Goal: Task Accomplishment & Management: Use online tool/utility

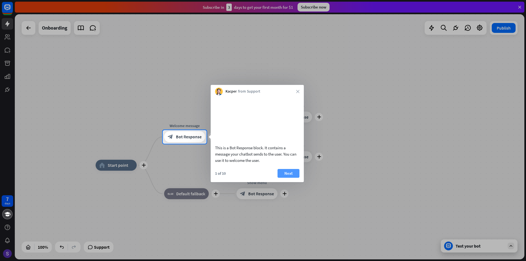
click at [290, 178] on button "Next" at bounding box center [289, 173] width 22 height 9
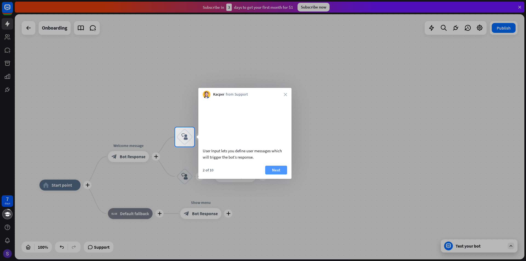
click at [273, 175] on button "Next" at bounding box center [276, 170] width 22 height 9
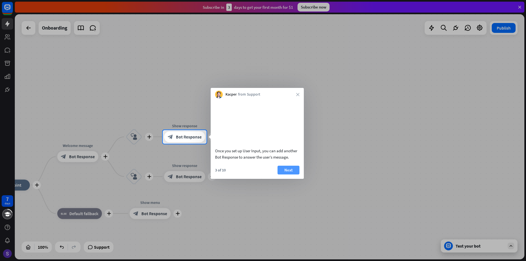
click at [288, 175] on button "Next" at bounding box center [289, 170] width 22 height 9
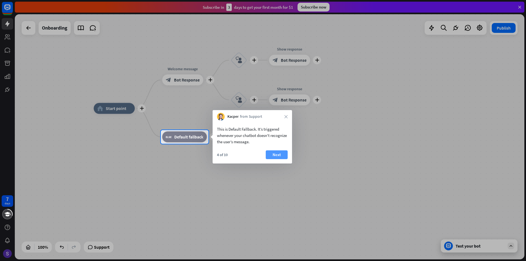
click at [277, 154] on button "Next" at bounding box center [277, 155] width 22 height 9
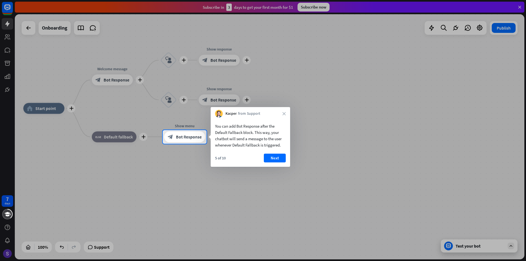
click at [277, 154] on button "Next" at bounding box center [275, 158] width 22 height 9
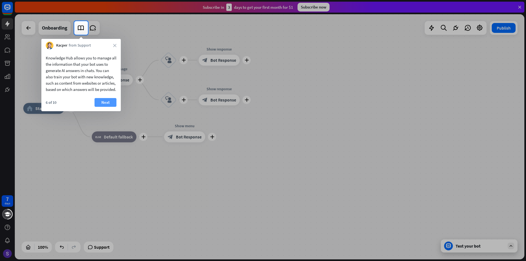
click at [106, 107] on button "Next" at bounding box center [106, 102] width 22 height 9
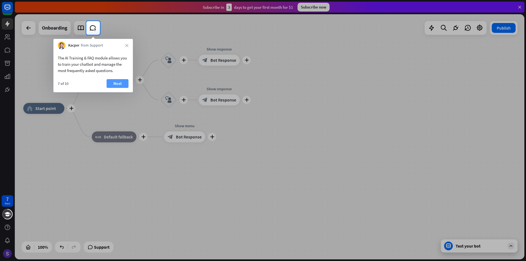
click at [116, 85] on button "Next" at bounding box center [118, 83] width 22 height 9
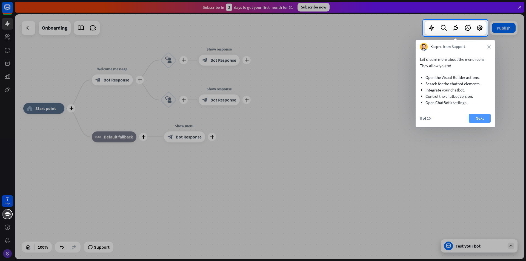
click at [486, 120] on button "Next" at bounding box center [480, 118] width 22 height 9
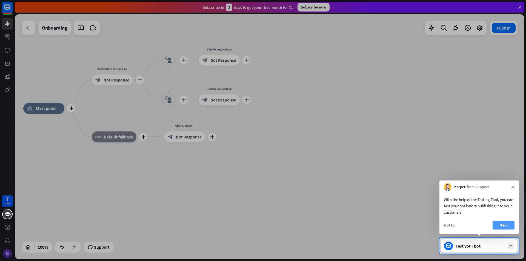
click at [507, 225] on button "Next" at bounding box center [504, 225] width 22 height 9
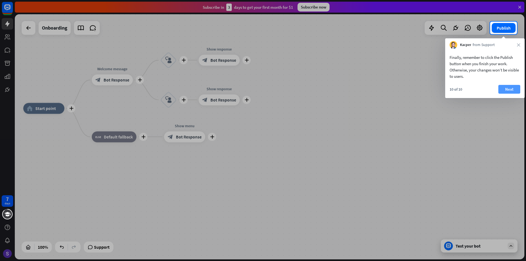
click at [511, 88] on button "Next" at bounding box center [510, 89] width 22 height 9
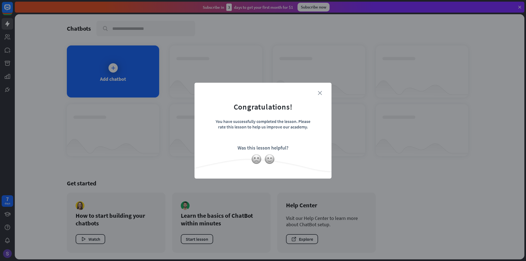
click at [319, 93] on icon "close" at bounding box center [320, 93] width 4 height 4
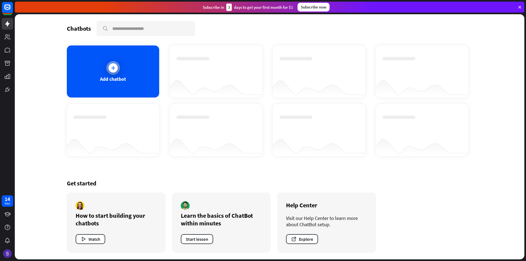
click at [131, 72] on div "Add chatbot" at bounding box center [113, 72] width 92 height 52
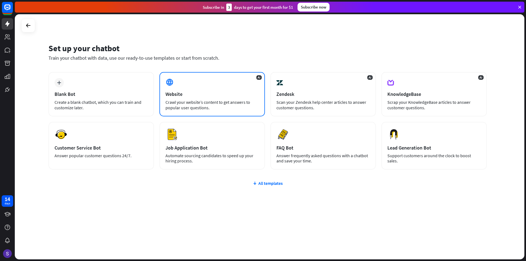
click at [194, 99] on div "AI Website Crawl your website’s content to get answers to popular user question…" at bounding box center [213, 94] width 106 height 44
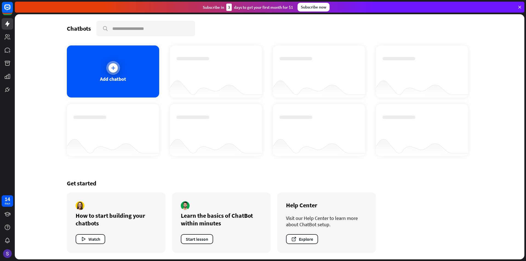
click at [119, 71] on div at bounding box center [113, 68] width 14 height 14
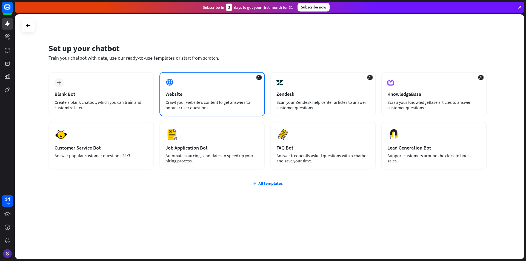
click at [232, 102] on div "Crawl your website’s content to get answers to popular user questions." at bounding box center [212, 105] width 93 height 11
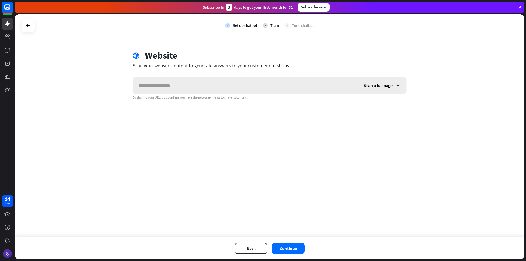
click at [206, 88] on input "text" at bounding box center [246, 85] width 226 height 16
click at [388, 87] on span "Scan a full page" at bounding box center [378, 85] width 29 height 5
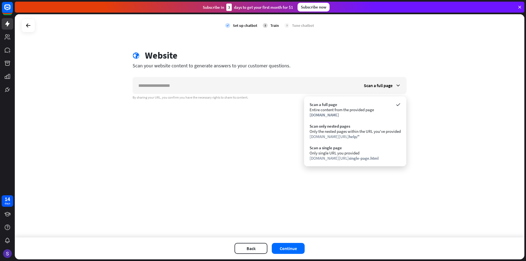
click at [421, 97] on div "check Set up chatbot 2 Train 3 Tune chatbot globe Website Scan your website con…" at bounding box center [270, 125] width 510 height 223
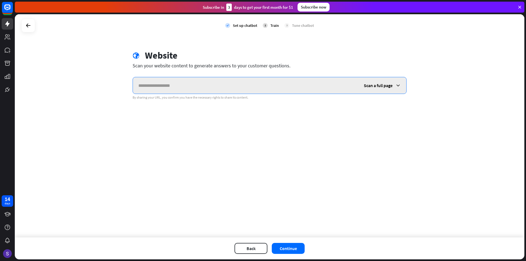
click at [211, 87] on input "text" at bounding box center [246, 85] width 226 height 16
paste input "**********"
type input "**********"
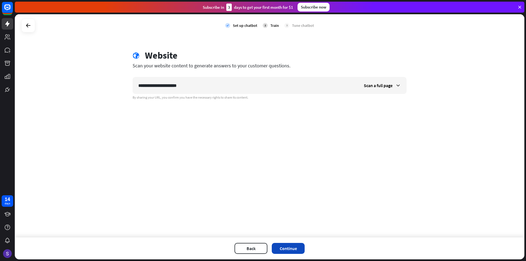
click at [288, 247] on button "Continue" at bounding box center [288, 248] width 33 height 11
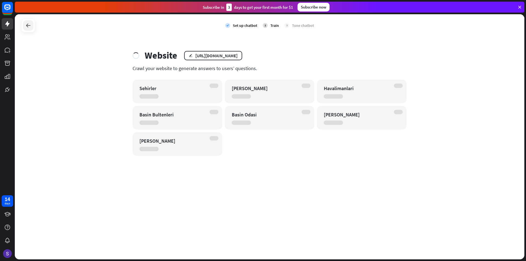
click at [27, 27] on icon at bounding box center [28, 25] width 7 height 7
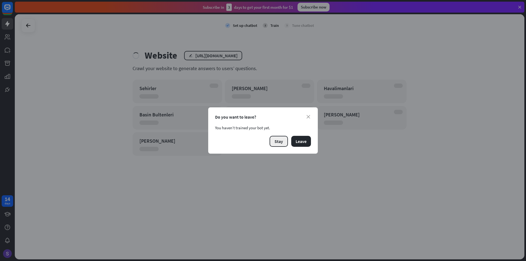
click at [279, 142] on button "Stay" at bounding box center [279, 141] width 18 height 11
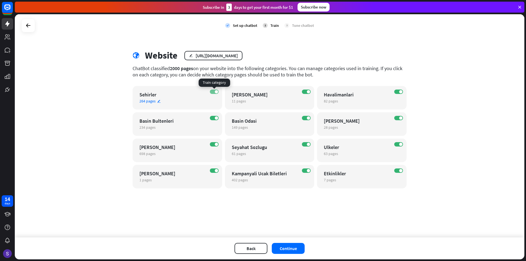
click at [215, 91] on span at bounding box center [216, 91] width 3 height 3
click at [215, 91] on label "OFF" at bounding box center [214, 92] width 9 height 4
click at [149, 102] on span "264 pages" at bounding box center [148, 101] width 16 height 5
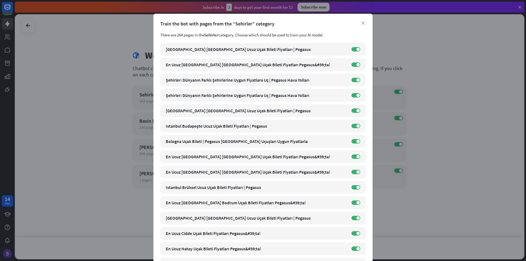
click at [364, 24] on div "Train the bot with pages from the “Sehirler” category" at bounding box center [263, 24] width 206 height 6
click at [362, 24] on icon "close" at bounding box center [364, 23] width 4 height 4
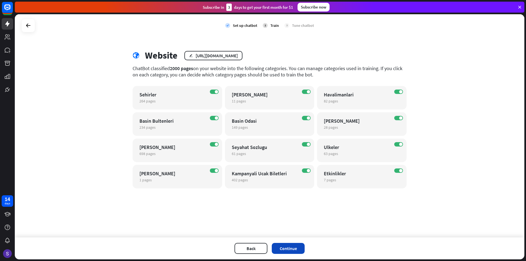
click at [294, 247] on button "Continue" at bounding box center [288, 248] width 33 height 11
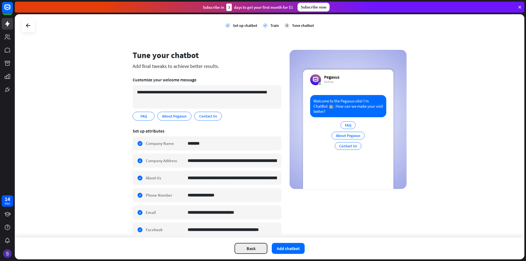
click at [248, 248] on button "Back" at bounding box center [251, 248] width 33 height 11
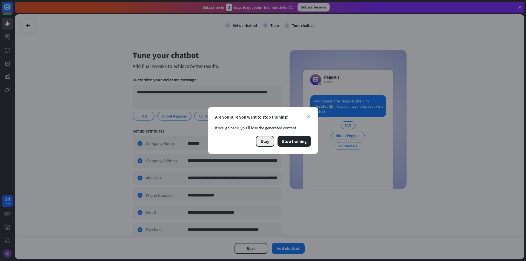
click at [269, 145] on button "Stay" at bounding box center [265, 141] width 18 height 11
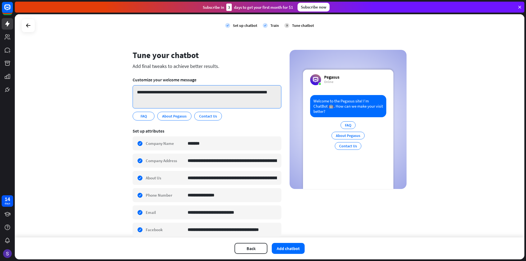
click at [164, 103] on textarea "**********" at bounding box center [207, 96] width 149 height 23
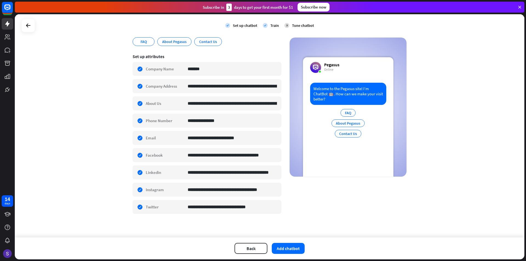
scroll to position [76, 0]
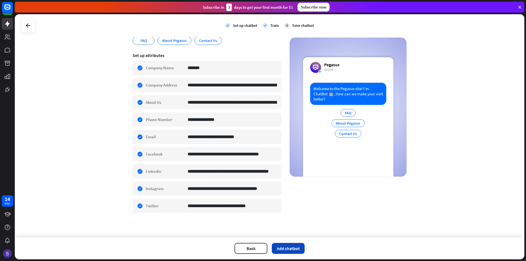
click at [292, 251] on button "Add chatbot" at bounding box center [288, 248] width 33 height 11
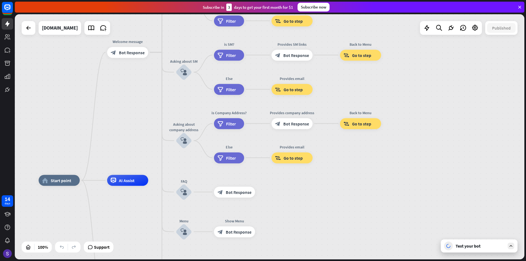
drag, startPoint x: 367, startPoint y: 157, endPoint x: 290, endPoint y: 200, distance: 88.6
click at [481, 250] on div "Test your bot" at bounding box center [479, 246] width 77 height 13
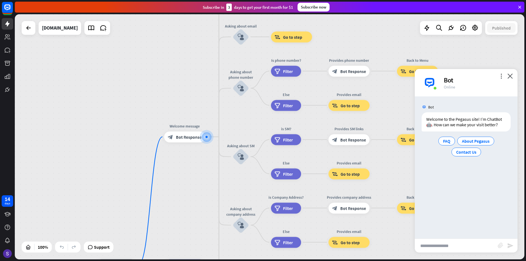
click at [443, 248] on input "text" at bounding box center [456, 246] width 83 height 14
type input "**********"
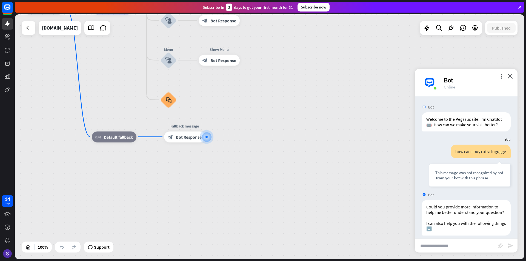
scroll to position [26, 0]
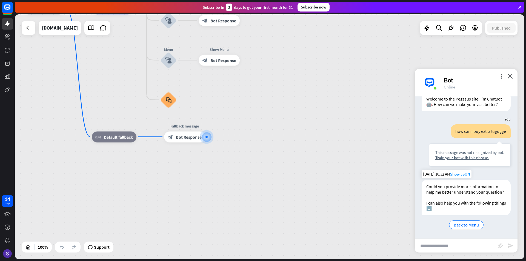
click at [458, 170] on div "[DATE] 10:32 AM Show JSON" at bounding box center [447, 174] width 50 height 8
click at [458, 172] on span "Show JSON" at bounding box center [460, 174] width 20 height 5
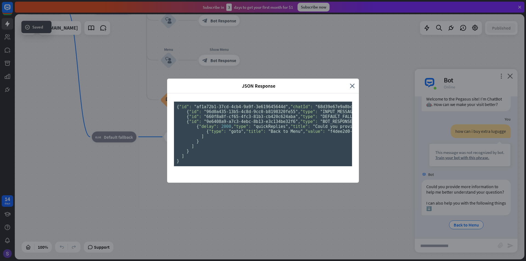
scroll to position [0, 0]
click at [352, 83] on icon "close" at bounding box center [352, 86] width 5 height 6
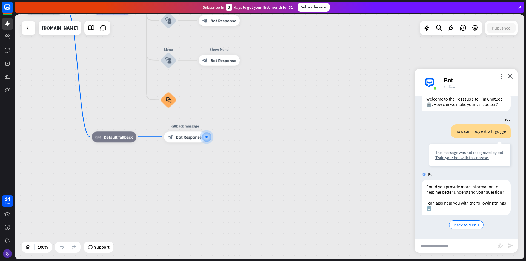
click at [436, 249] on input "text" at bounding box center [456, 246] width 83 height 14
type input "*"
type input "**********"
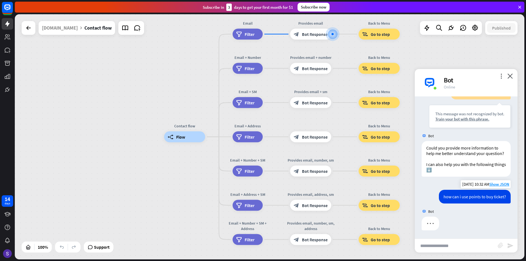
scroll to position [64, 0]
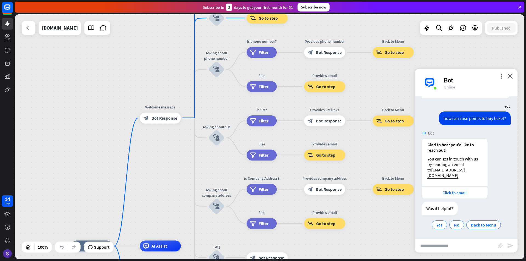
scroll to position [143, 0]
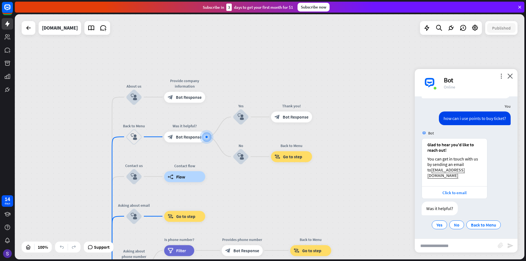
click at [461, 248] on input "text" at bounding box center [456, 246] width 83 height 14
type input "**********"
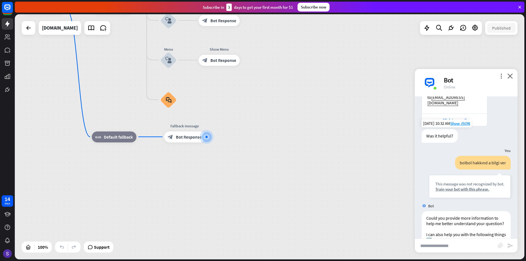
scroll to position [253, 0]
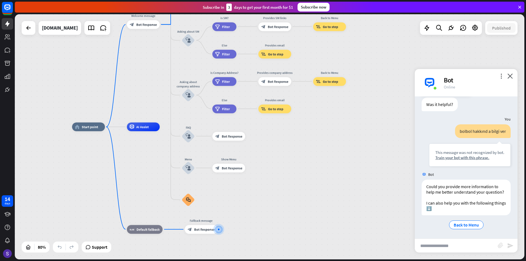
drag, startPoint x: 289, startPoint y: 116, endPoint x: 288, endPoint y: 197, distance: 81.2
click at [288, 197] on div "home_2 Start point Welcome message block_bot_response Bot Response About us blo…" at bounding box center [276, 225] width 408 height 196
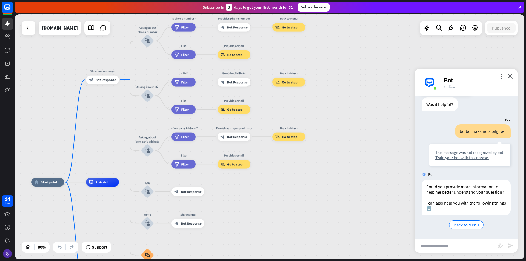
drag, startPoint x: 295, startPoint y: 144, endPoint x: 254, endPoint y: 197, distance: 66.1
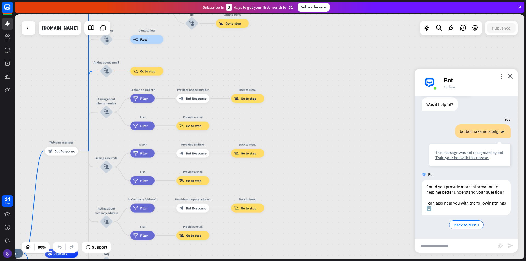
drag, startPoint x: 345, startPoint y: 109, endPoint x: 304, endPoint y: 180, distance: 82.3
click at [304, 180] on div "home_2 Start point Welcome message block_bot_response Bot Response About us blo…" at bounding box center [270, 136] width 510 height 245
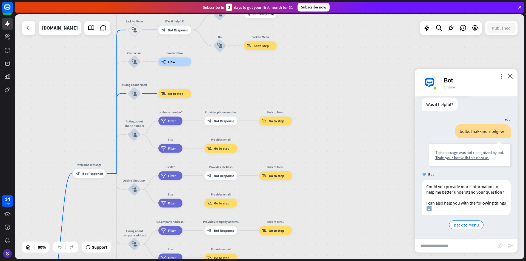
drag, startPoint x: 100, startPoint y: 178, endPoint x: 118, endPoint y: 194, distance: 23.7
click at [118, 194] on div "home_2 Start point Welcome message block_bot_response Bot Response About us blo…" at bounding box center [270, 136] width 510 height 245
click at [225, 124] on div "block_bot_response Bot Response" at bounding box center [221, 121] width 33 height 9
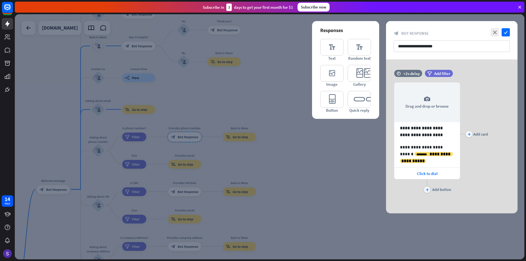
click at [144, 139] on div at bounding box center [270, 136] width 510 height 245
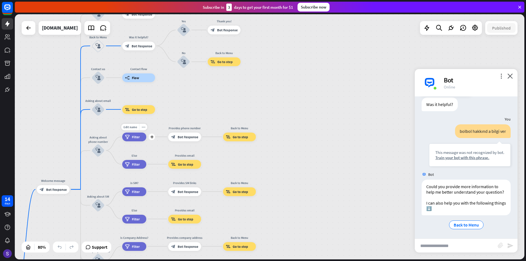
click at [139, 140] on div "filter Filter" at bounding box center [134, 137] width 24 height 9
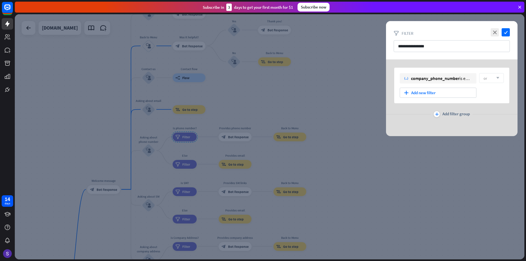
click at [249, 113] on div at bounding box center [270, 136] width 510 height 245
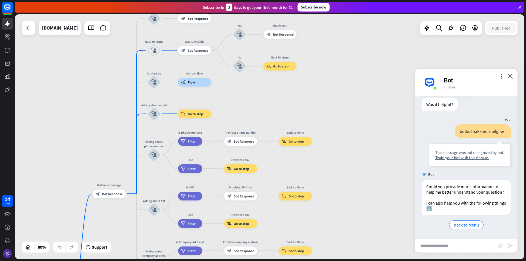
drag, startPoint x: 236, startPoint y: 113, endPoint x: 241, endPoint y: 118, distance: 7.0
click at [241, 118] on div "home_2 Start point Welcome message block_bot_response Bot Response About us blo…" at bounding box center [270, 136] width 510 height 245
click at [195, 50] on span "Bot Response" at bounding box center [198, 50] width 21 height 4
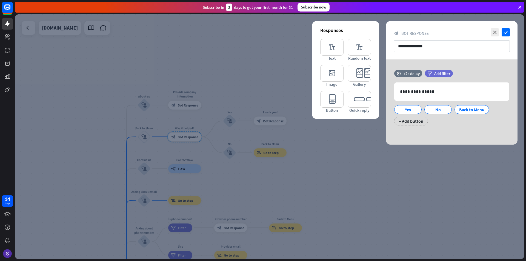
click at [195, 50] on div at bounding box center [270, 136] width 510 height 245
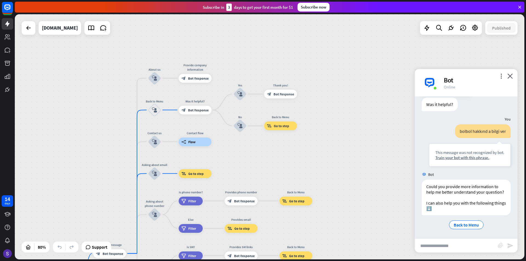
drag, startPoint x: 187, startPoint y: 51, endPoint x: 197, endPoint y: 24, distance: 28.4
click at [201, 21] on div "home_2 Start point Welcome message block_bot_response Bot Response About us blo…" at bounding box center [270, 136] width 510 height 245
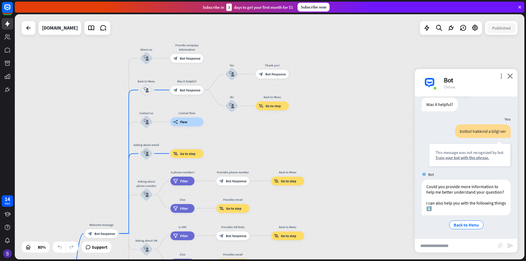
drag, startPoint x: 102, startPoint y: 104, endPoint x: 91, endPoint y: 79, distance: 27.2
click at [91, 79] on div "home_2 Start point Welcome message block_bot_response Bot Response About us blo…" at bounding box center [270, 136] width 510 height 245
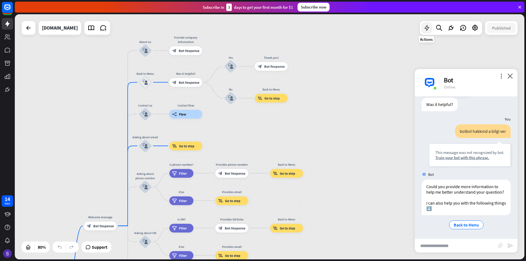
click at [426, 29] on icon at bounding box center [427, 27] width 7 height 7
